Goal: Register for event/course

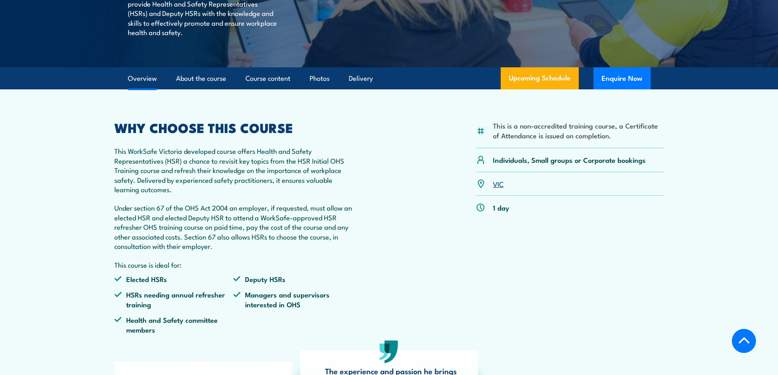
scroll to position [204, 0]
click at [538, 78] on link "Upcoming Schedule" at bounding box center [539, 78] width 78 height 22
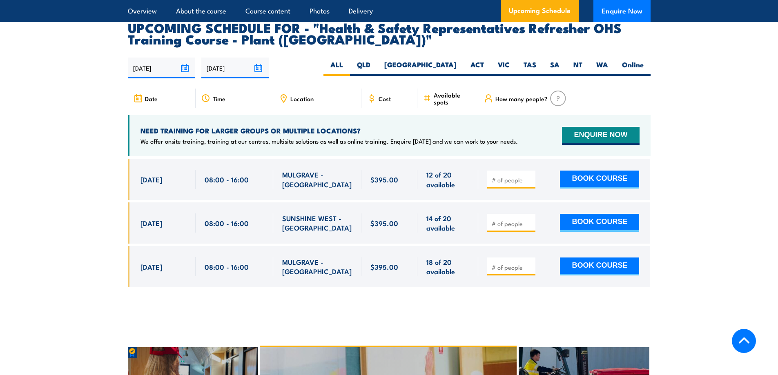
scroll to position [1427, 0]
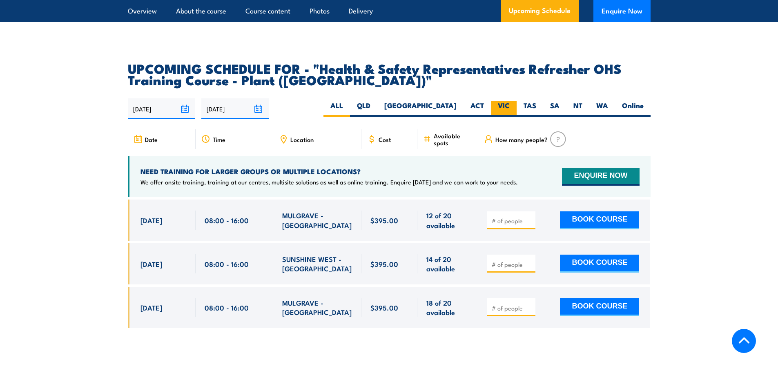
click at [500, 101] on label "VIC" at bounding box center [504, 109] width 26 height 16
click at [509, 101] on input "VIC" at bounding box center [511, 103] width 5 height 5
radio input "true"
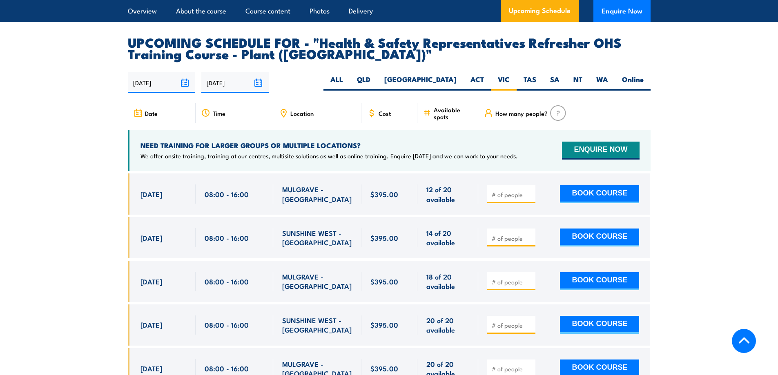
scroll to position [1468, 0]
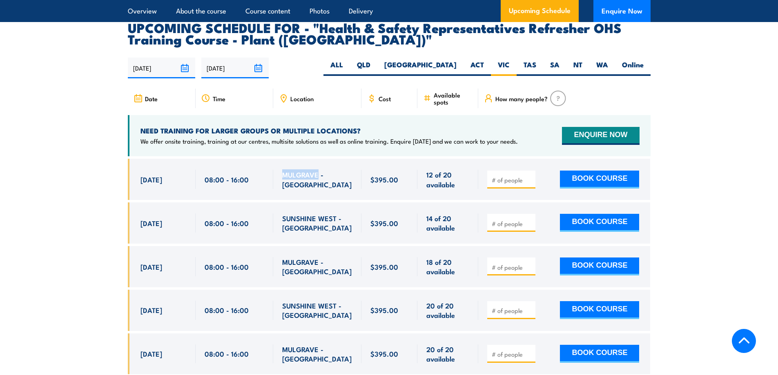
drag, startPoint x: 279, startPoint y: 158, endPoint x: 317, endPoint y: 160, distance: 38.0
click at [317, 160] on div "MULGRAVE - [GEOGRAPHIC_DATA]" at bounding box center [317, 179] width 88 height 41
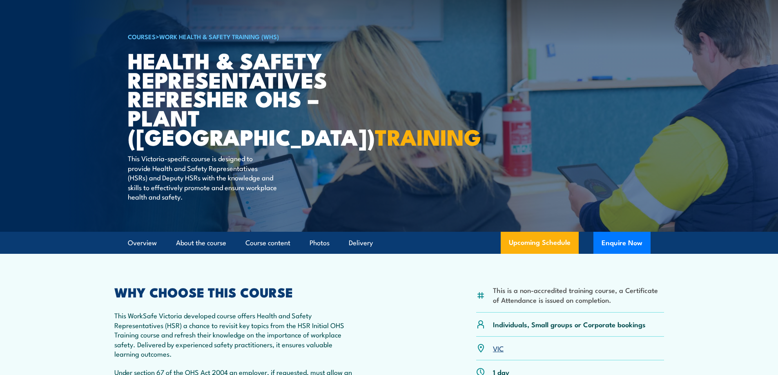
scroll to position [0, 0]
